Goal: Transaction & Acquisition: Purchase product/service

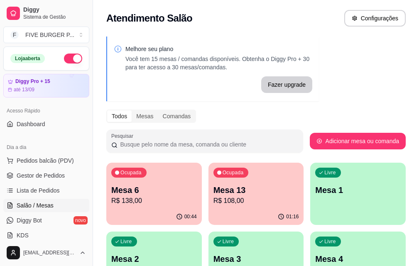
click at [229, 200] on p "R$ 108,00" at bounding box center [256, 201] width 86 height 10
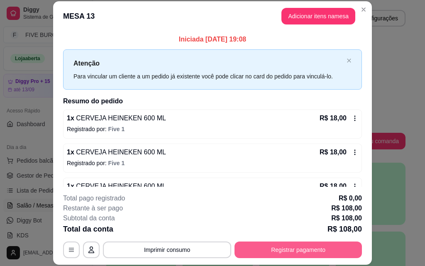
click at [255, 250] on button "Registrar pagamento" at bounding box center [299, 250] width 128 height 17
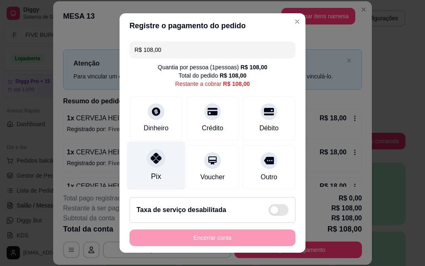
click at [155, 170] on div "Pix" at bounding box center [156, 166] width 59 height 49
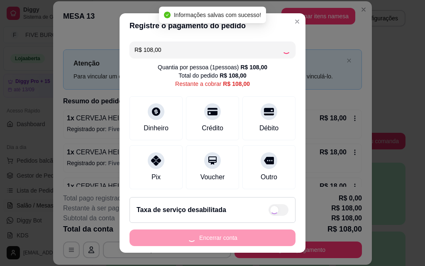
type input "R$ 0,00"
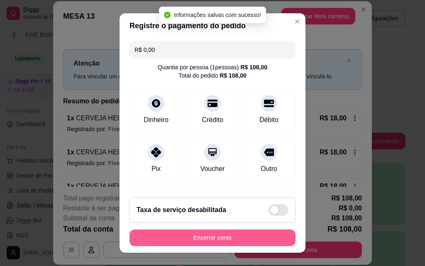
click at [251, 236] on button "Encerrar conta" at bounding box center [213, 238] width 166 height 17
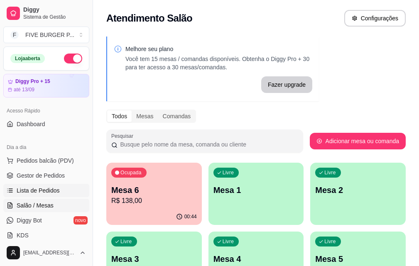
click at [43, 189] on span "Lista de Pedidos" at bounding box center [38, 190] width 43 height 8
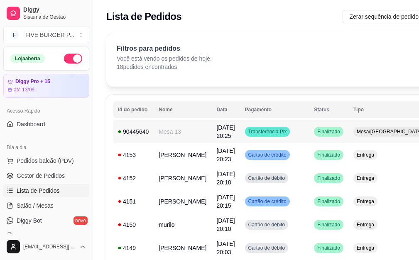
click at [273, 134] on td "Transferência Pix" at bounding box center [274, 131] width 69 height 23
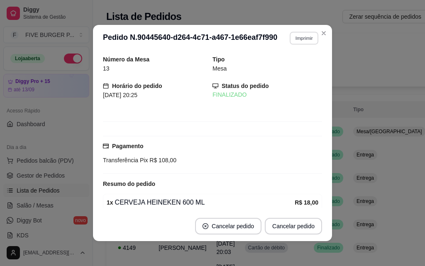
click at [308, 35] on button "Imprimir" at bounding box center [304, 38] width 29 height 13
click at [283, 71] on button "IMPRESSORA" at bounding box center [287, 67] width 58 height 13
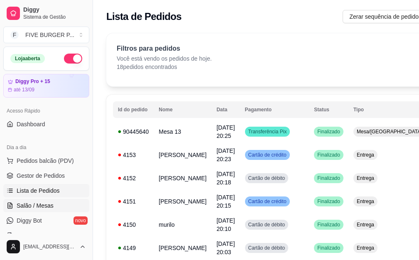
click at [58, 205] on link "Salão / Mesas" at bounding box center [46, 205] width 86 height 13
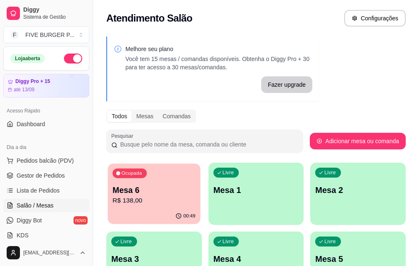
click at [147, 192] on p "Mesa 6" at bounding box center [154, 190] width 83 height 11
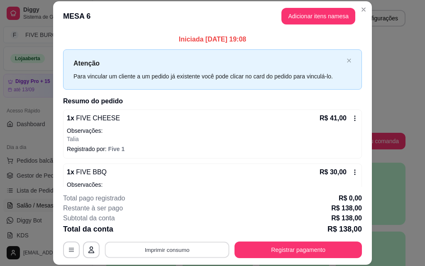
click at [180, 256] on button "Imprimir consumo" at bounding box center [167, 250] width 125 height 16
click at [179, 232] on button "IMPRESSORA" at bounding box center [167, 230] width 60 height 13
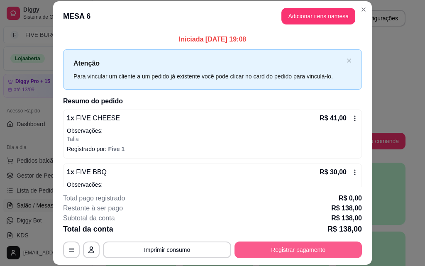
click at [264, 251] on button "Registrar pagamento" at bounding box center [299, 250] width 128 height 17
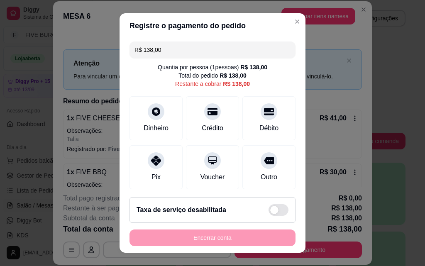
drag, startPoint x: 156, startPoint y: 52, endPoint x: 92, endPoint y: 56, distance: 63.7
click at [92, 56] on div "Registre o pagamento do pedido R$ 138,00 Quantia por pessoa ( 1 pessoas) R$ 138…" at bounding box center [212, 133] width 425 height 266
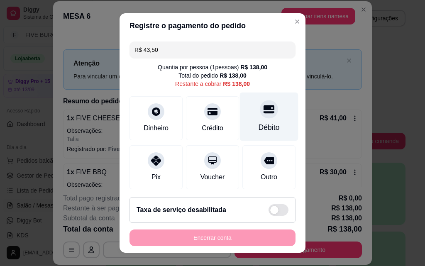
click at [249, 119] on div "Débito" at bounding box center [269, 117] width 59 height 49
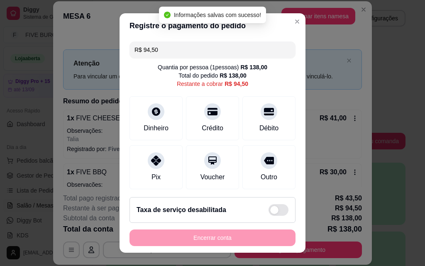
drag, startPoint x: 182, startPoint y: 49, endPoint x: 119, endPoint y: 50, distance: 63.1
click at [120, 50] on div "R$ 94,50 Quantia por pessoa ( 1 pessoas) R$ 138,00 Total do pedido R$ 138,00 Re…" at bounding box center [213, 114] width 186 height 152
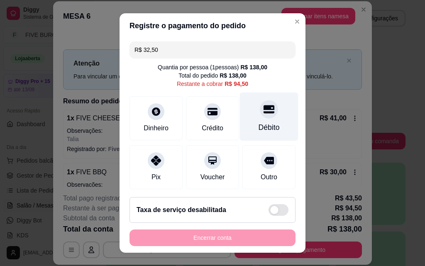
click at [272, 122] on div "Débito" at bounding box center [269, 117] width 59 height 49
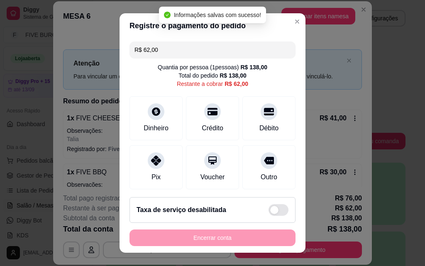
drag, startPoint x: 172, startPoint y: 51, endPoint x: 97, endPoint y: 51, distance: 75.2
click at [97, 51] on div "Registre o pagamento do pedido R$ 62,00 Quantia por pessoa ( 1 pessoas) R$ 138,…" at bounding box center [212, 133] width 425 height 266
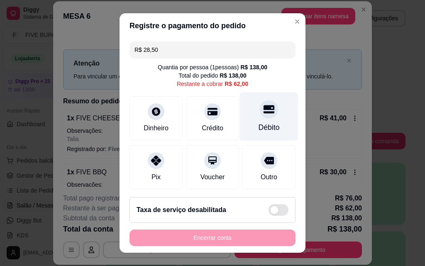
click at [266, 110] on div "Débito" at bounding box center [269, 117] width 59 height 49
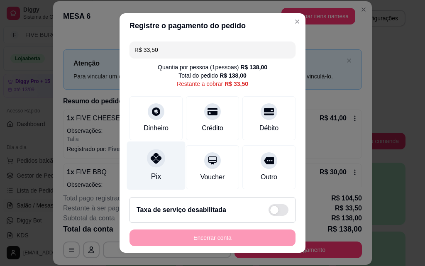
click at [137, 161] on div "Pix" at bounding box center [156, 166] width 59 height 49
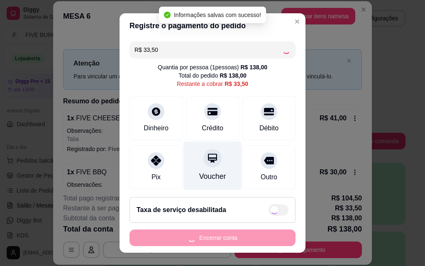
type input "R$ 0,00"
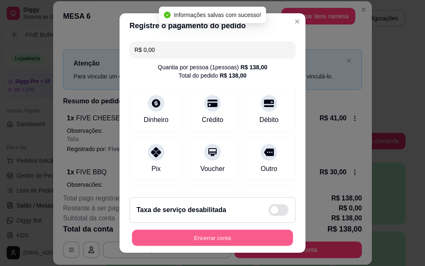
click at [271, 234] on button "Encerrar conta" at bounding box center [212, 238] width 161 height 16
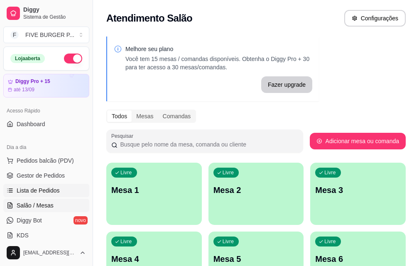
click at [54, 196] on link "Lista de Pedidos" at bounding box center [46, 190] width 86 height 13
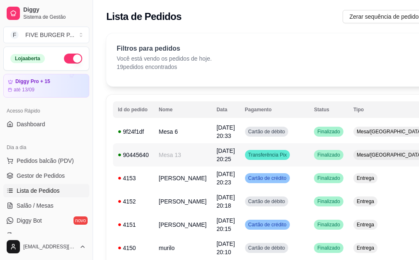
click at [278, 145] on td "Transferência Pix" at bounding box center [274, 154] width 69 height 23
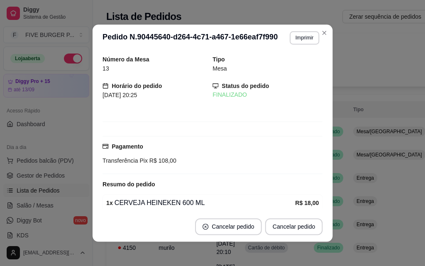
click at [278, 140] on div "Pagamento Transferência Pix R$ 108,00" at bounding box center [213, 155] width 220 height 38
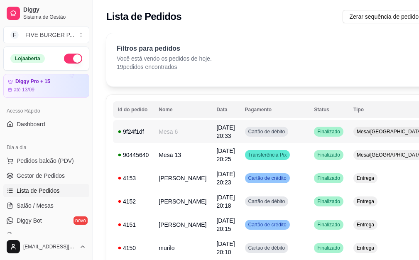
click at [280, 139] on td "Cartão de débito" at bounding box center [274, 131] width 69 height 23
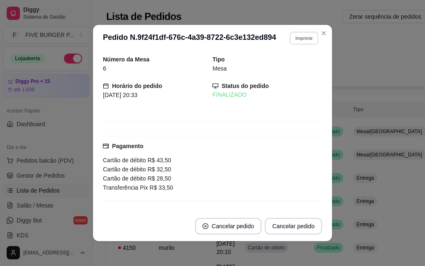
click at [303, 34] on button "Imprimir" at bounding box center [304, 38] width 29 height 13
click at [293, 66] on button "IMPRESSORA" at bounding box center [286, 67] width 58 height 13
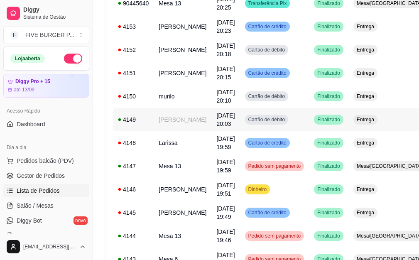
scroll to position [166, 0]
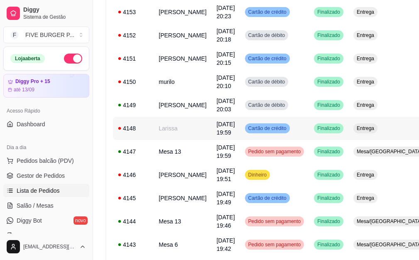
click at [360, 140] on td "Entrega" at bounding box center [389, 128] width 82 height 23
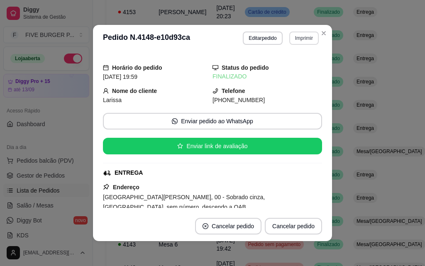
click at [297, 39] on button "Imprimir" at bounding box center [304, 38] width 29 height 13
click at [283, 64] on button "IMPRESSORA" at bounding box center [287, 67] width 60 height 13
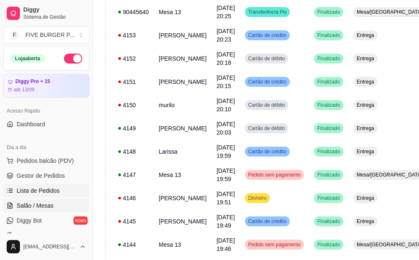
click at [55, 201] on link "Salão / Mesas" at bounding box center [46, 205] width 86 height 13
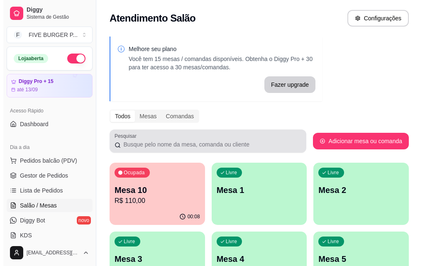
scroll to position [42, 0]
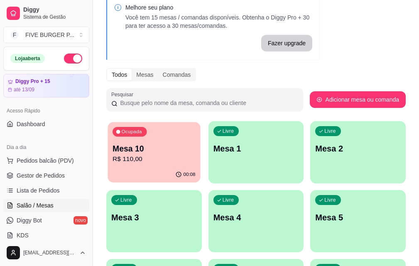
click at [126, 157] on p "R$ 110,00" at bounding box center [154, 160] width 83 height 10
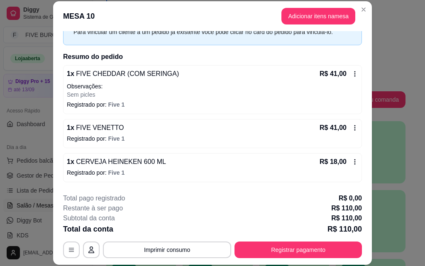
scroll to position [0, 0]
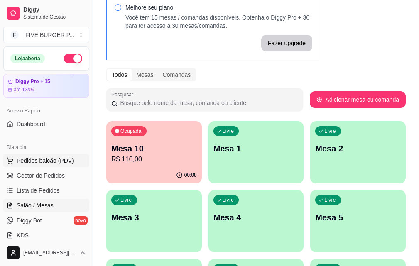
click at [55, 167] on button "Pedidos balcão (PDV)" at bounding box center [46, 160] width 86 height 13
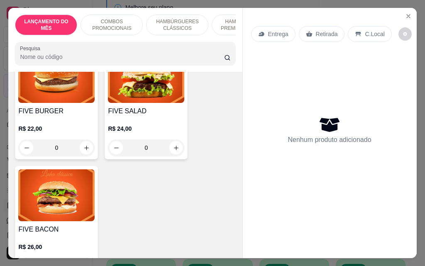
scroll to position [665, 0]
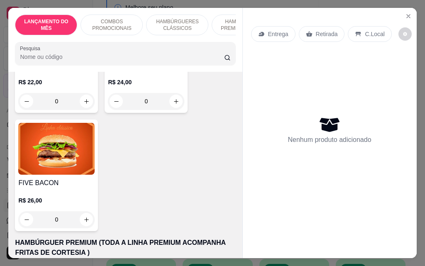
click at [82, 214] on div "0" at bounding box center [56, 219] width 76 height 17
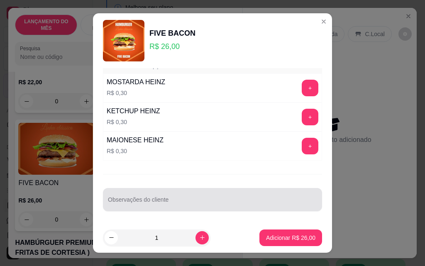
scroll to position [13, 0]
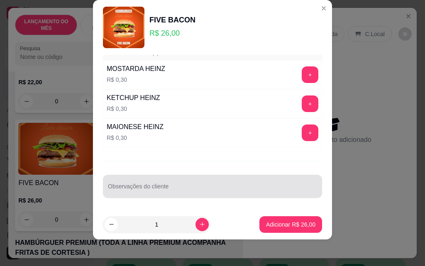
drag, startPoint x: 166, startPoint y: 196, endPoint x: 157, endPoint y: 186, distance: 13.2
click at [165, 196] on div "Observações do cliente" at bounding box center [212, 186] width 219 height 23
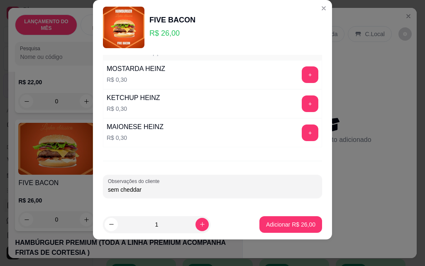
type input "sem cheddar"
click at [292, 227] on p "Adicionar R$ 26,00" at bounding box center [291, 225] width 48 height 8
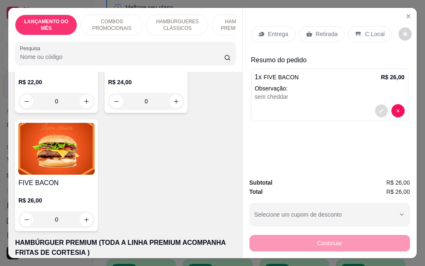
click at [379, 108] on icon "decrease-product-quantity" at bounding box center [381, 110] width 5 height 5
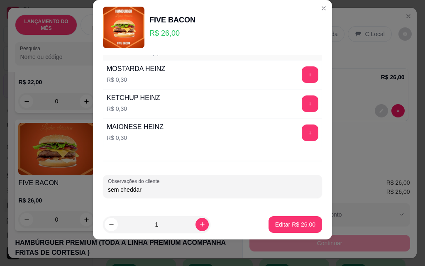
click at [142, 201] on div "DESEJA TROCAR O PÃO? Escolha até 1 opção Completo PÃO DE BRIOCHE R$ 2,00 + PÃO …" at bounding box center [212, 132] width 239 height 155
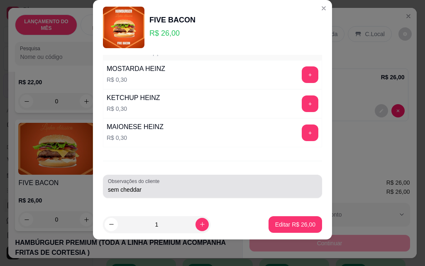
click at [142, 195] on div "sem cheddar" at bounding box center [212, 186] width 209 height 17
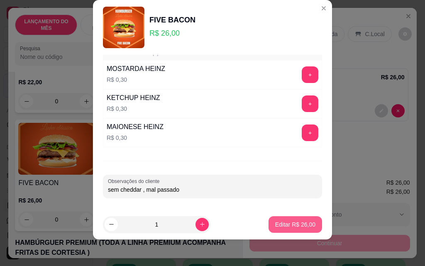
type input "sem cheddar , mal passado"
click at [303, 222] on p "Editar R$ 26,00" at bounding box center [295, 225] width 39 height 8
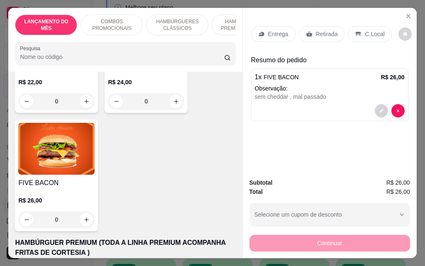
click at [284, 26] on div "Entrega" at bounding box center [273, 34] width 44 height 16
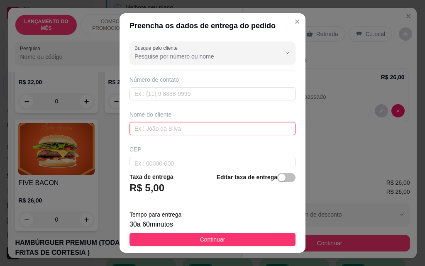
click at [207, 126] on input "text" at bounding box center [213, 128] width 166 height 13
type input "junior"
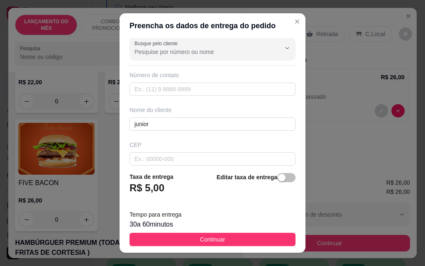
scroll to position [97, 0]
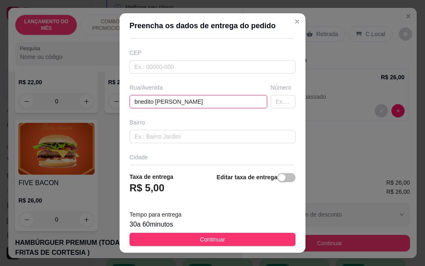
type input "bnedito [PERSON_NAME]"
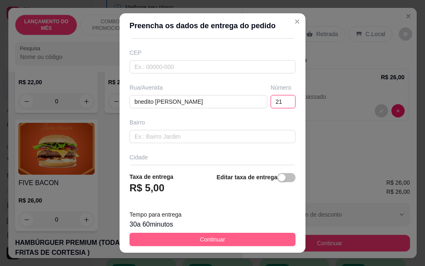
type input "21"
click at [219, 240] on span "Continuar" at bounding box center [212, 239] width 25 height 9
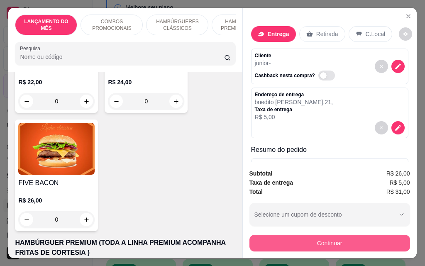
click at [325, 238] on button "Continuar" at bounding box center [330, 243] width 161 height 17
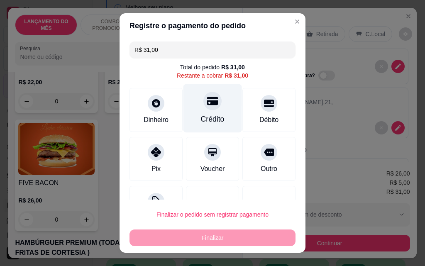
click at [213, 104] on div "Crédito" at bounding box center [213, 108] width 59 height 49
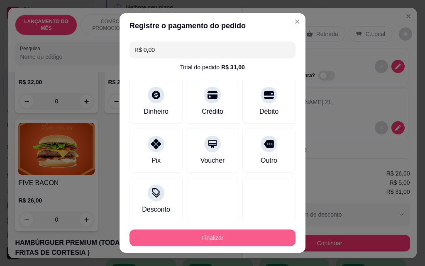
click at [260, 238] on button "Finalizar" at bounding box center [213, 238] width 166 height 17
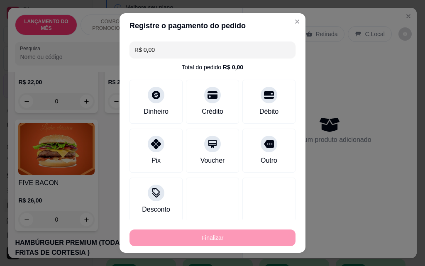
type input "-R$ 31,00"
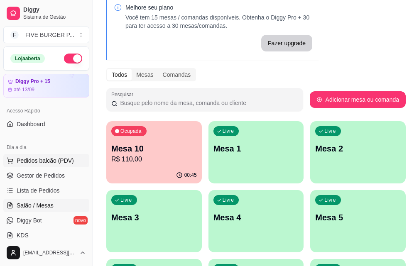
click at [72, 159] on button "Pedidos balcão (PDV)" at bounding box center [46, 160] width 86 height 13
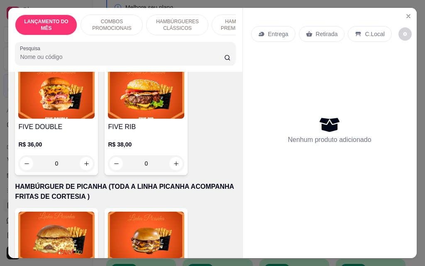
scroll to position [1371, 0]
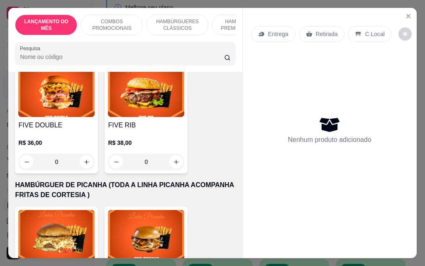
click at [174, 154] on div "0" at bounding box center [146, 162] width 76 height 17
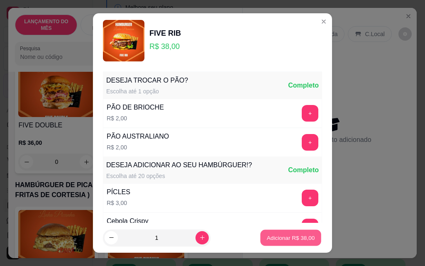
click at [267, 239] on p "Adicionar R$ 38,00" at bounding box center [291, 238] width 48 height 8
type input "1"
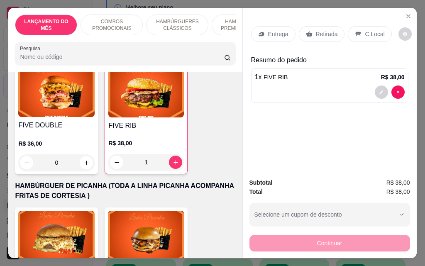
click at [278, 35] on div "Entrega" at bounding box center [273, 34] width 44 height 16
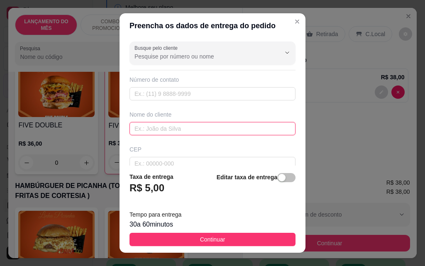
click at [172, 133] on input "text" at bounding box center [213, 128] width 166 height 13
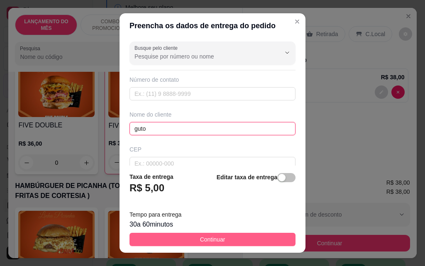
type input "guto"
click at [247, 244] on button "Continuar" at bounding box center [213, 239] width 166 height 13
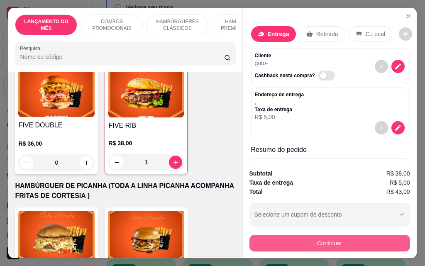
click at [289, 243] on button "Continuar" at bounding box center [330, 243] width 161 height 17
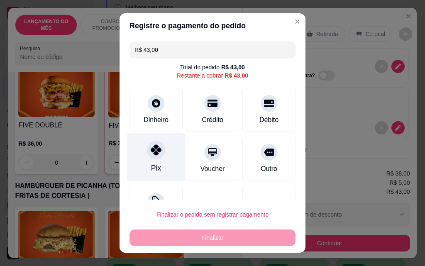
click at [165, 161] on div "Pix" at bounding box center [156, 157] width 59 height 49
type input "R$ 0,00"
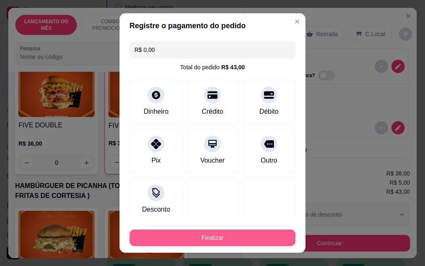
click at [227, 236] on button "Finalizar" at bounding box center [213, 238] width 166 height 17
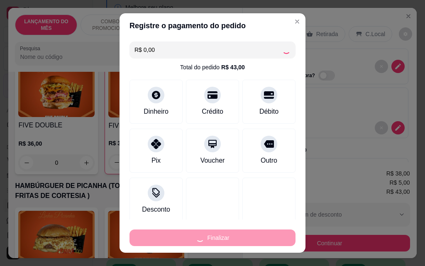
type input "0"
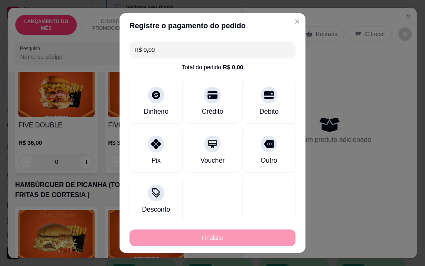
type input "-R$ 43,00"
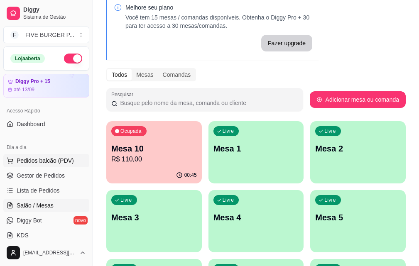
click at [62, 159] on span "Pedidos balcão (PDV)" at bounding box center [45, 161] width 57 height 8
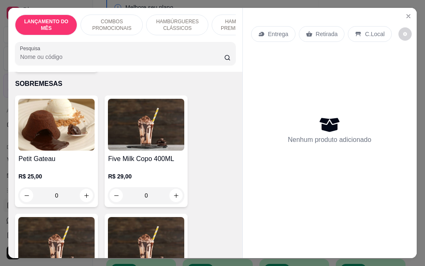
scroll to position [5070, 0]
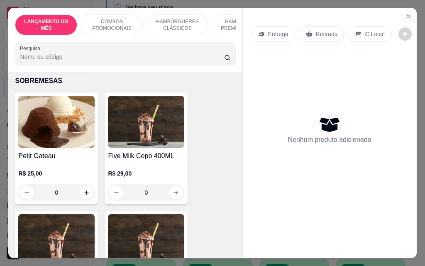
click at [172, 184] on div "0" at bounding box center [146, 192] width 76 height 17
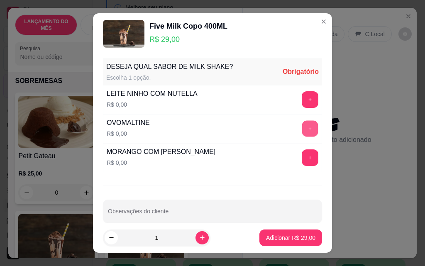
click at [302, 127] on button "+" at bounding box center [310, 128] width 16 height 16
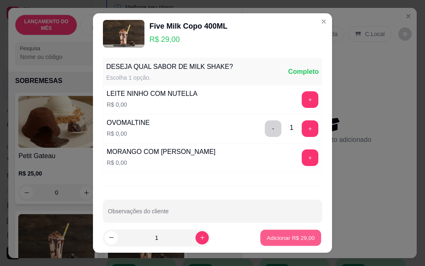
click at [293, 237] on p "Adicionar R$ 29,00" at bounding box center [291, 238] width 48 height 8
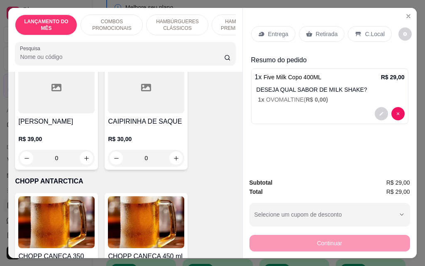
click at [204, 177] on p "CHOPP ANTARCTICA" at bounding box center [125, 182] width 221 height 10
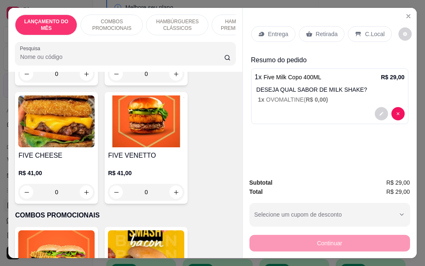
scroll to position [0, 0]
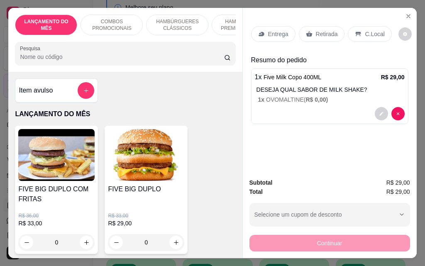
click at [70, 92] on div "Item avulso" at bounding box center [57, 90] width 76 height 17
click at [90, 97] on button "add-separate-item" at bounding box center [86, 91] width 16 height 16
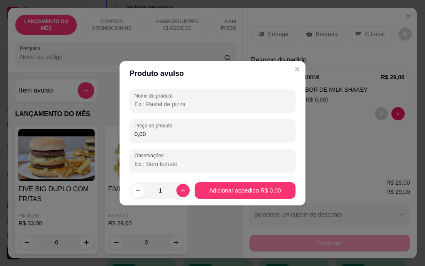
click at [186, 105] on input "Nome do produto" at bounding box center [213, 104] width 156 height 8
type input "chantily"
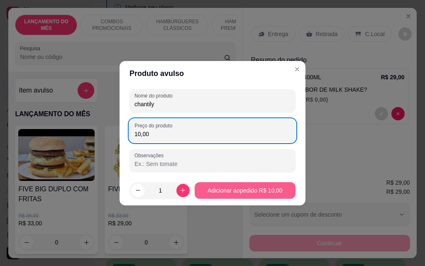
type input "10,00"
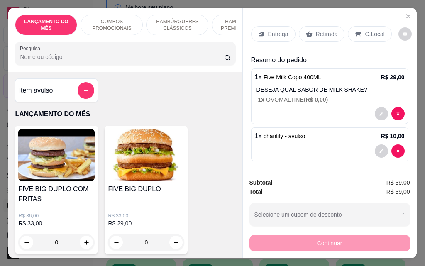
click at [326, 31] on p "Retirada" at bounding box center [327, 34] width 22 height 8
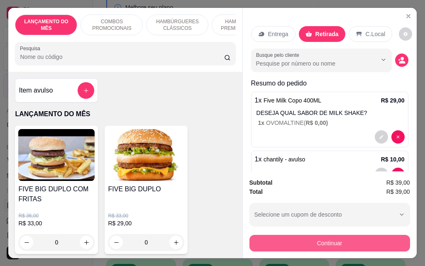
click at [353, 245] on button "Continuar" at bounding box center [330, 243] width 161 height 17
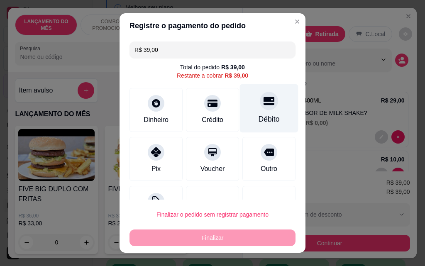
click at [240, 118] on div "Débito" at bounding box center [269, 108] width 59 height 49
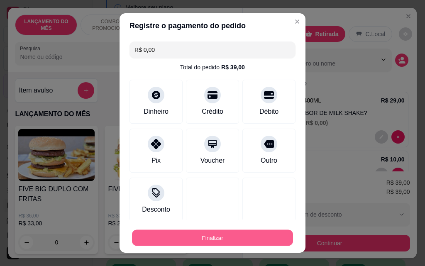
click at [250, 236] on button "Finalizar" at bounding box center [212, 238] width 161 height 16
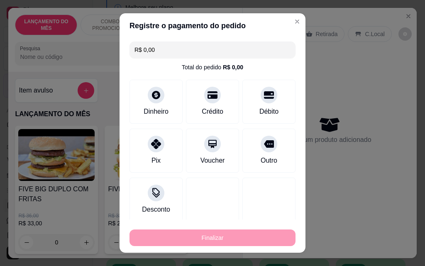
type input "-R$ 39,00"
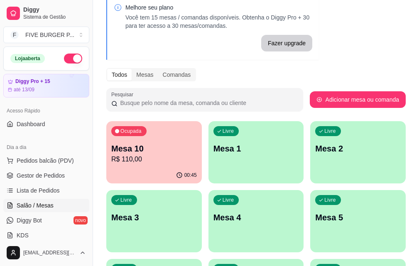
click at [119, 156] on p "R$ 110,00" at bounding box center [154, 160] width 86 height 10
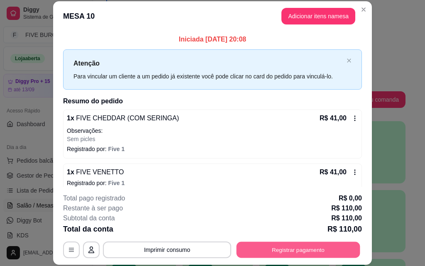
click at [310, 245] on button "Registrar pagamento" at bounding box center [299, 250] width 124 height 16
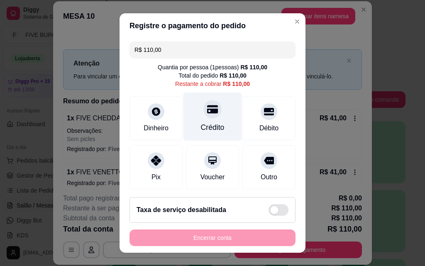
click at [223, 115] on div "Crédito" at bounding box center [213, 117] width 59 height 49
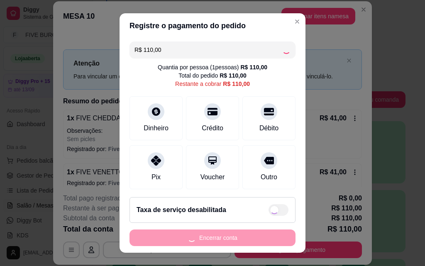
type input "R$ 0,00"
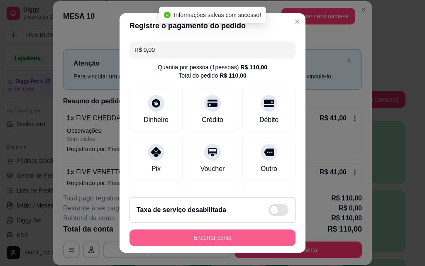
click at [268, 235] on button "Encerrar conta" at bounding box center [213, 238] width 166 height 17
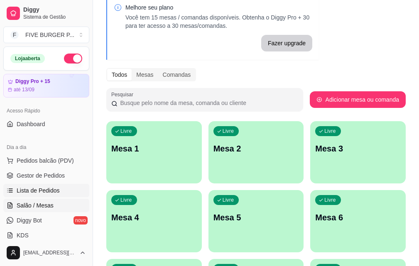
click at [62, 192] on link "Lista de Pedidos" at bounding box center [46, 190] width 86 height 13
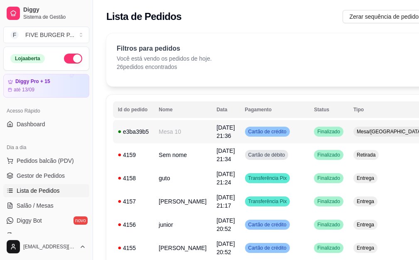
click at [278, 137] on td "Cartão de crédito" at bounding box center [274, 131] width 69 height 23
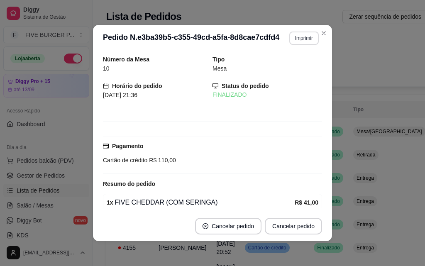
click at [303, 37] on button "Imprimir" at bounding box center [304, 38] width 29 height 13
click at [298, 66] on button "IMPRESSORA" at bounding box center [286, 67] width 58 height 13
